Goal: Information Seeking & Learning: Learn about a topic

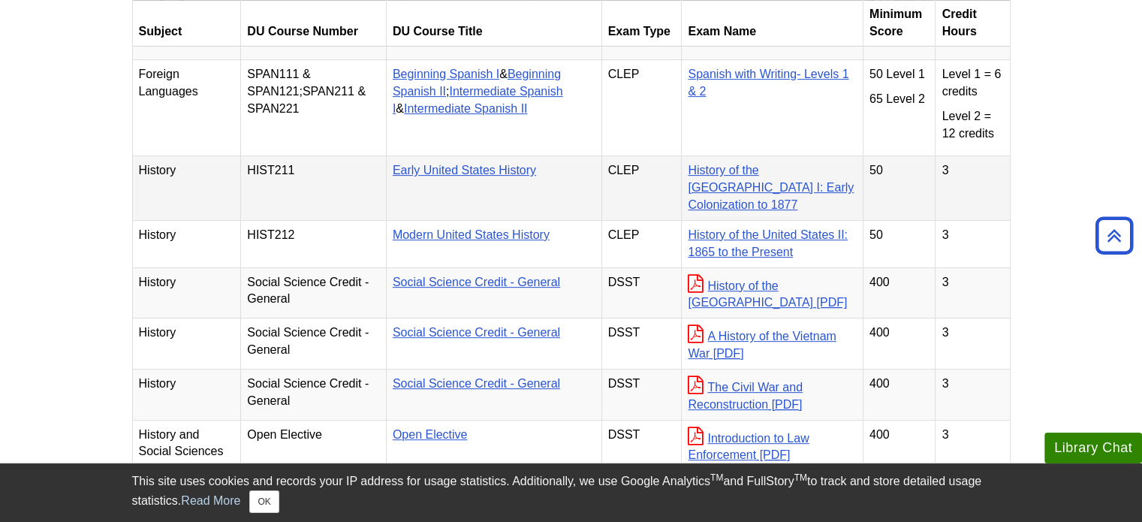
scroll to position [503, 0]
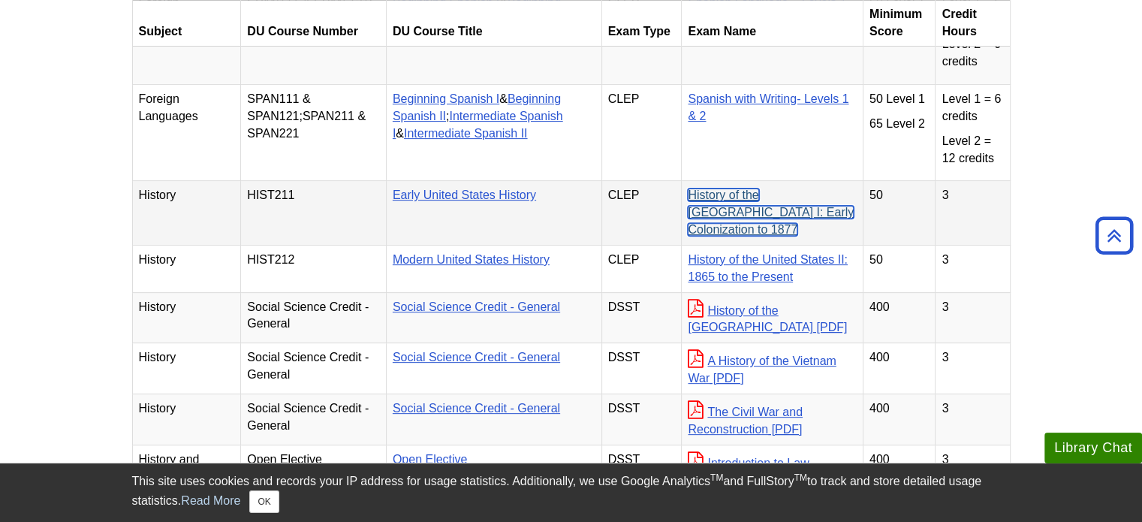
click at [742, 191] on link "History of the [GEOGRAPHIC_DATA] I: Early Colonization to 1877" at bounding box center [771, 211] width 166 height 47
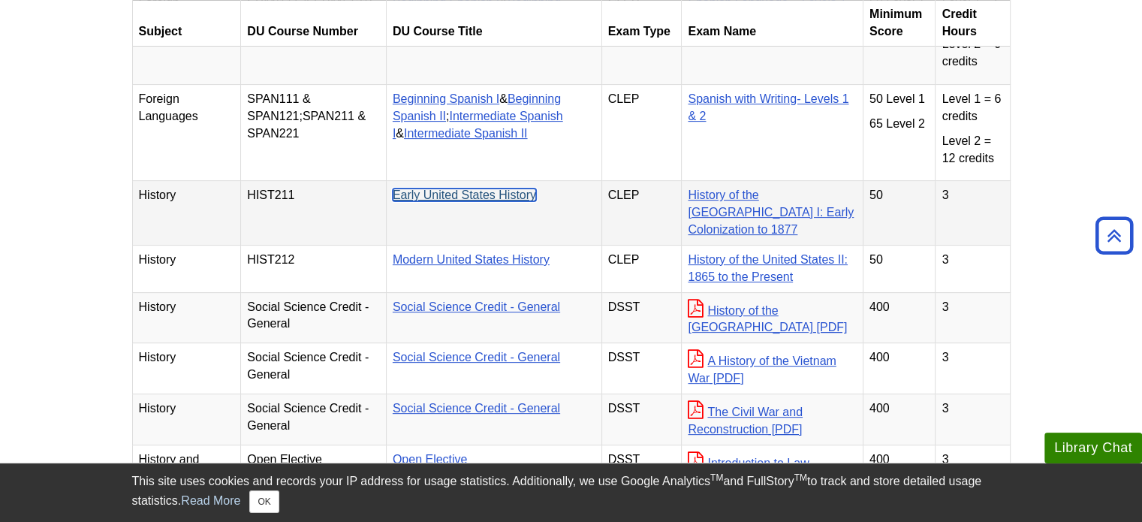
click at [462, 194] on link "Early United States History" at bounding box center [464, 194] width 143 height 13
click at [456, 189] on link "Early United States History" at bounding box center [464, 194] width 143 height 13
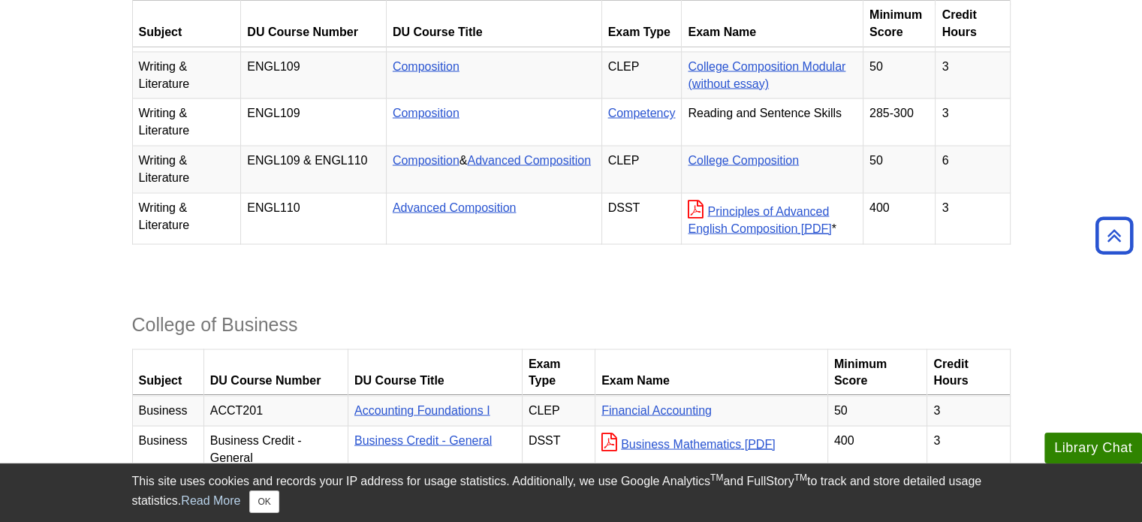
scroll to position [2890, 0]
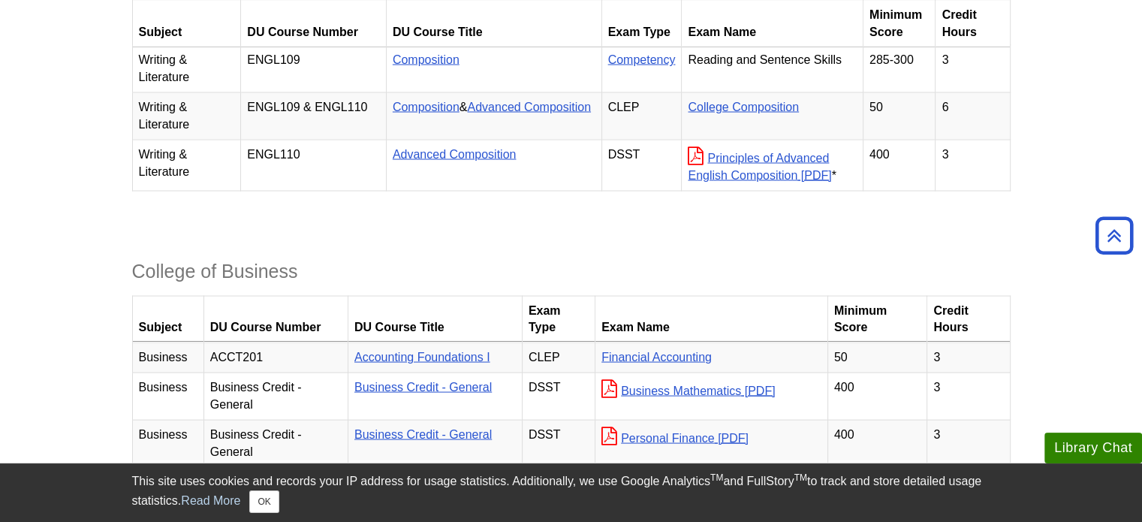
drag, startPoint x: 414, startPoint y: 267, endPoint x: 465, endPoint y: 261, distance: 51.5
drag, startPoint x: 465, startPoint y: 261, endPoint x: 429, endPoint y: 285, distance: 43.1
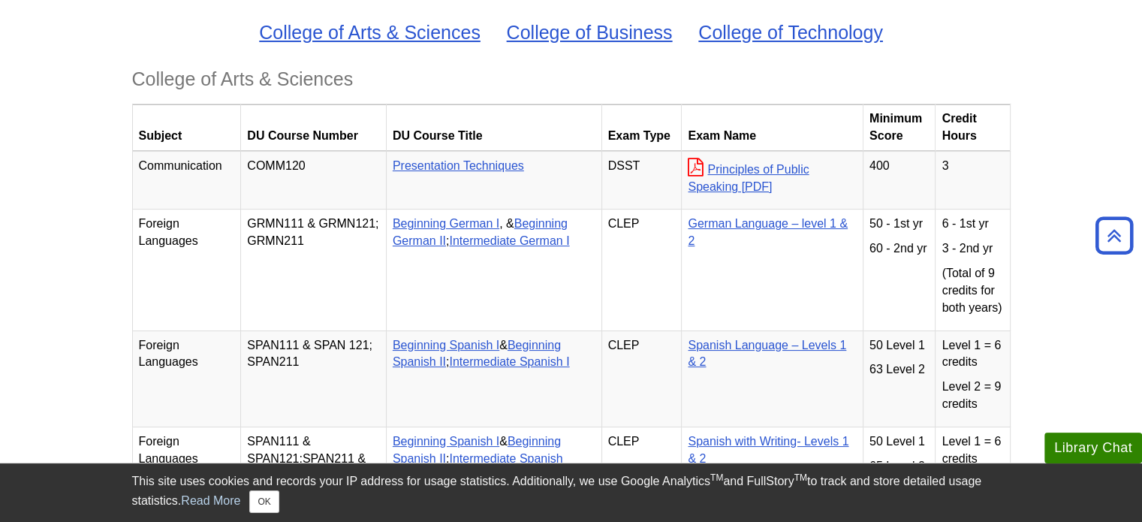
scroll to position [162, 0]
